Goal: Transaction & Acquisition: Purchase product/service

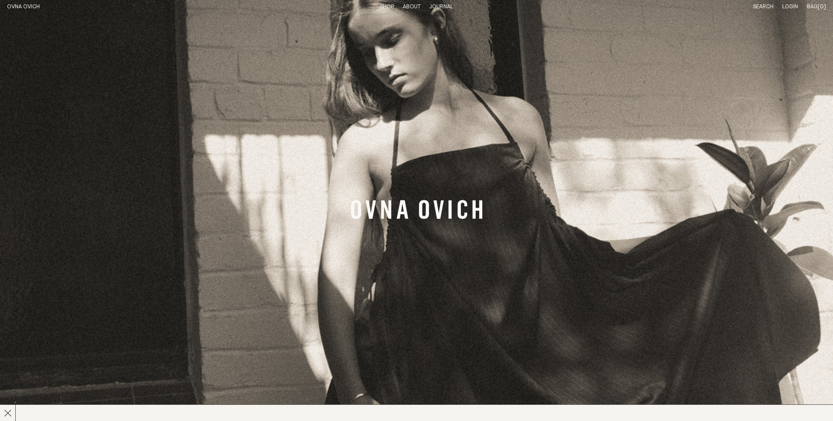
click at [386, 7] on link "Shop" at bounding box center [387, 7] width 14 height 6
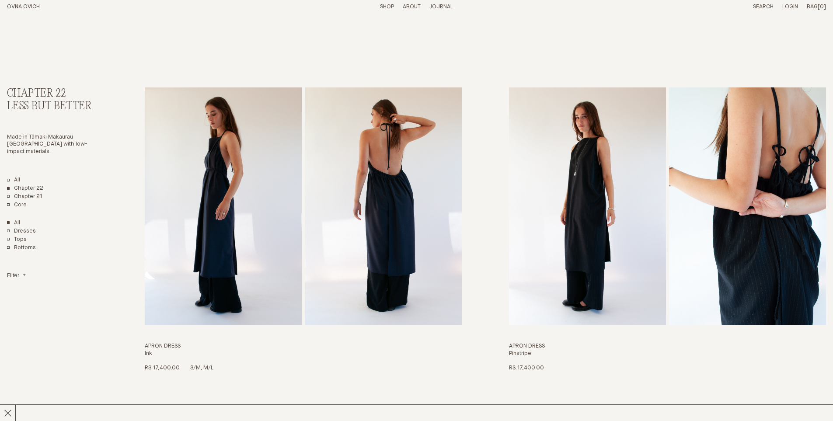
click at [216, 174] on img "Apron Dress" at bounding box center [223, 207] width 157 height 238
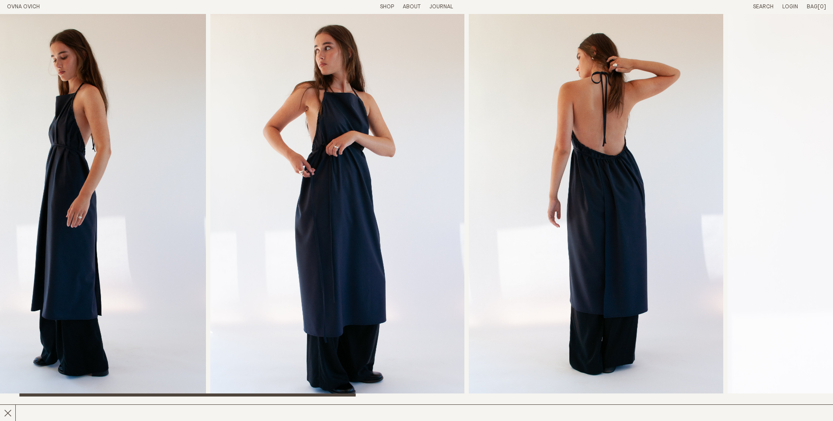
click at [210, 144] on img "2 / 8" at bounding box center [337, 205] width 254 height 383
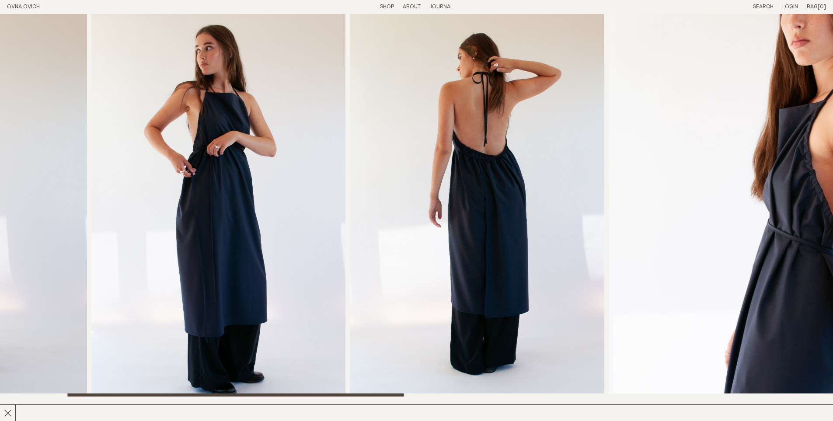
click at [591, 161] on img "3 / 8" at bounding box center [477, 205] width 254 height 383
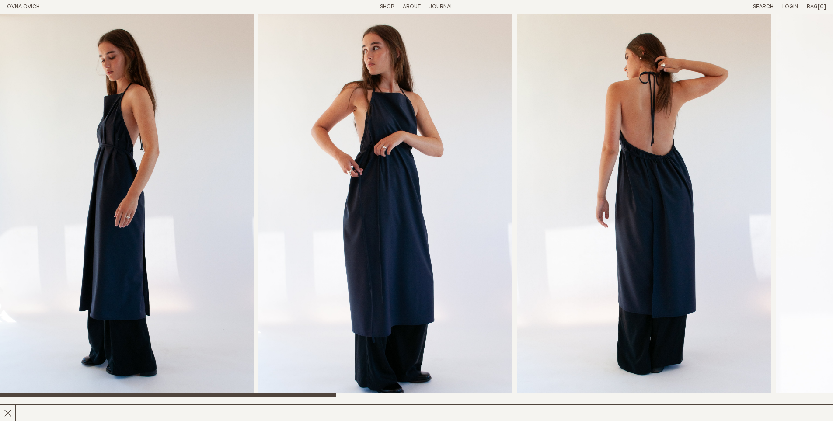
click at [517, 116] on img "3 / 8" at bounding box center [644, 205] width 254 height 383
